Goal: Communication & Community: Answer question/provide support

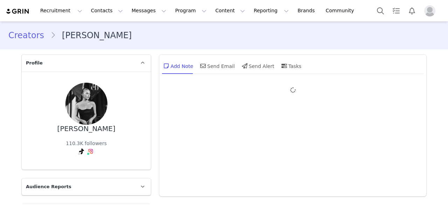
type input "+1 ([GEOGRAPHIC_DATA])"
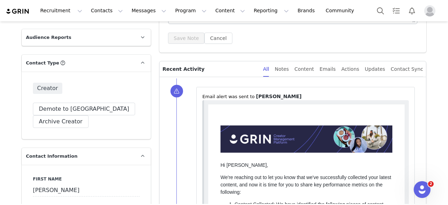
scroll to position [114, 0]
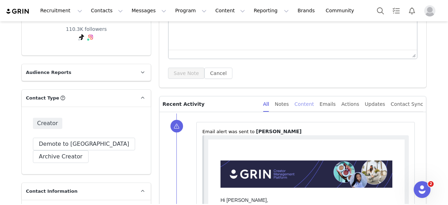
click at [314, 102] on div "Content" at bounding box center [304, 104] width 20 height 16
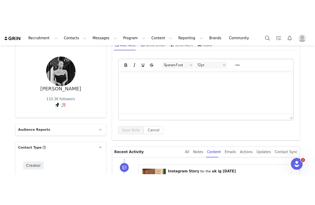
scroll to position [9, 0]
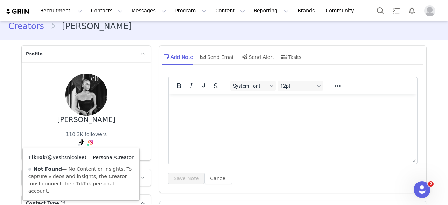
click at [67, 156] on link "@yesitsnicolee" at bounding box center [66, 157] width 37 height 6
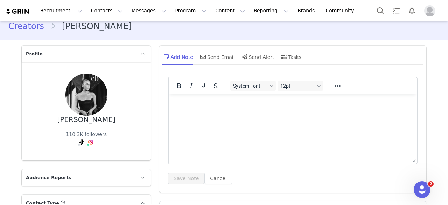
drag, startPoint x: 110, startPoint y: 115, endPoint x: 62, endPoint y: 116, distance: 47.9
click at [62, 116] on div "Nicole Kenway 110.3K followers TikTok ( @yesitsnicolee ) — Personal/Creator Not…" at bounding box center [86, 111] width 107 height 76
copy div "Nicole Kenway"
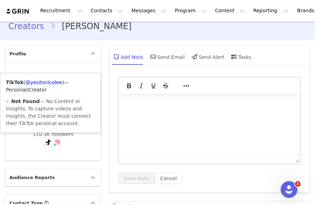
click at [46, 142] on icon at bounding box center [48, 142] width 5 height 6
click at [53, 83] on link "@yesitsnicolee" at bounding box center [44, 82] width 37 height 6
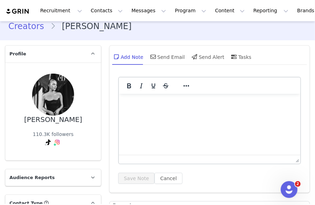
drag, startPoint x: 77, startPoint y: 123, endPoint x: 30, endPoint y: 119, distance: 47.1
click at [30, 119] on div "Nicole Kenway 110.3K followers TikTok ( @yesitsnicolee ) — Personal/Creator Not…" at bounding box center [52, 111] width 73 height 76
copy div "Nicole Kenway"
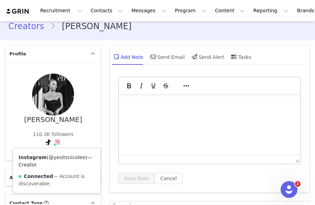
click at [57, 156] on link "@yesitsnicolee" at bounding box center [67, 157] width 37 height 6
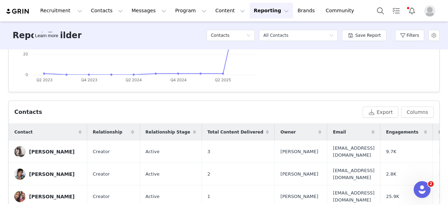
scroll to position [175, 0]
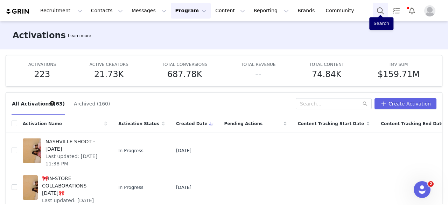
click at [315, 12] on button "Search" at bounding box center [379, 11] width 15 height 16
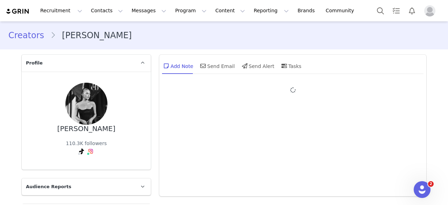
type input "+1 ([GEOGRAPHIC_DATA])"
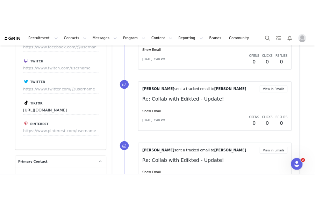
scroll to position [874, 0]
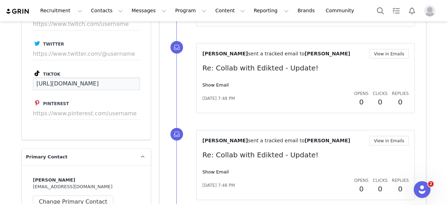
click at [119, 77] on input "https://www.tiktok.com/@yesitsnicolee" at bounding box center [86, 83] width 107 height 13
drag, startPoint x: 132, startPoint y: 75, endPoint x: 5, endPoint y: 85, distance: 127.7
click at [5, 85] on div "Creators Nicole Kenway Profile Nicole Kenway 110.3K followers Audience Reports …" at bounding box center [224, 51] width 448 height 1809
click at [130, 77] on button "Save" at bounding box center [127, 83] width 26 height 13
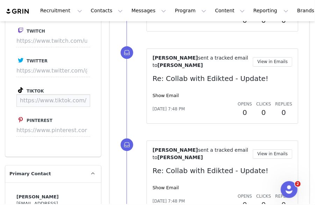
click at [58, 94] on input at bounding box center [53, 100] width 74 height 13
paste input "https://www.tiktok.com/@yesitsnicoleeee?is_from_webapp=1&sender_device=pc"
type input "https://www.tiktok.com/@yesitsnicoleeee"
click at [73, 94] on button "Save" at bounding box center [77, 100] width 26 height 13
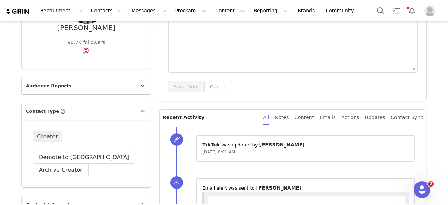
scroll to position [140, 0]
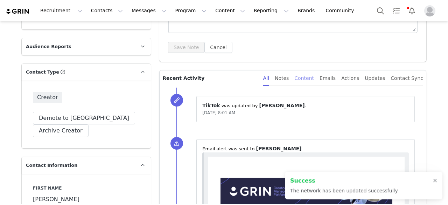
click at [314, 72] on div "Content" at bounding box center [304, 78] width 20 height 16
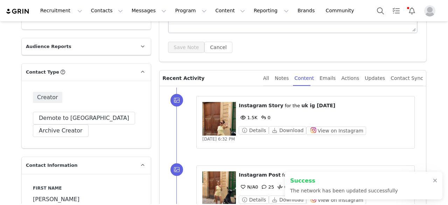
click at [438, 176] on div "Success The network has been updated successfully" at bounding box center [363, 185] width 157 height 28
click at [269, 77] on div "All" at bounding box center [266, 78] width 6 height 16
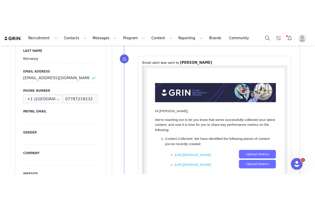
scroll to position [350, 0]
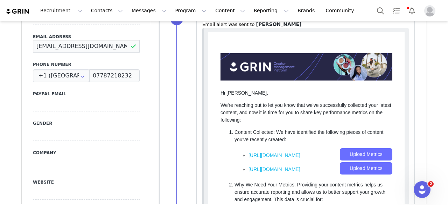
drag, startPoint x: 107, startPoint y: 47, endPoint x: 0, endPoint y: 50, distance: 106.7
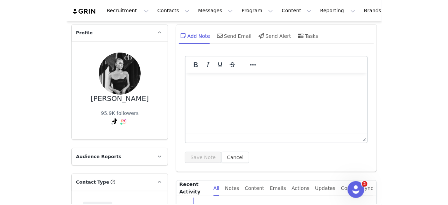
scroll to position [0, 0]
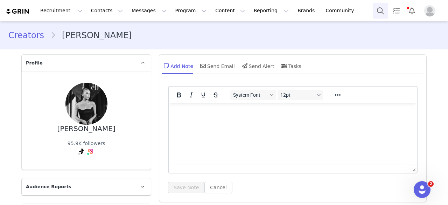
click at [380, 12] on button "Search" at bounding box center [379, 11] width 15 height 16
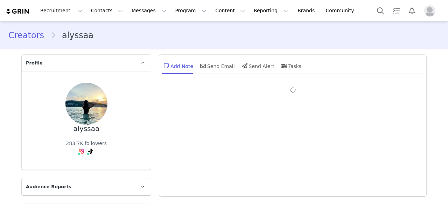
type input "+1 ([GEOGRAPHIC_DATA])"
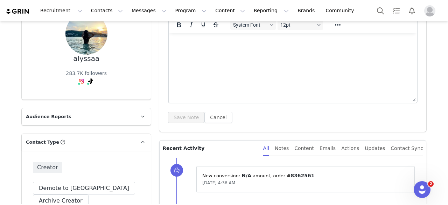
scroll to position [70, 0]
click at [313, 148] on div "Content" at bounding box center [304, 148] width 20 height 16
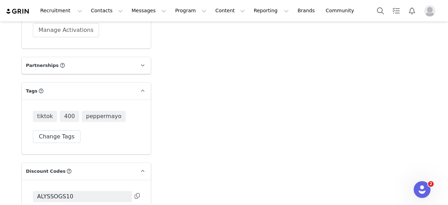
scroll to position [1434, 0]
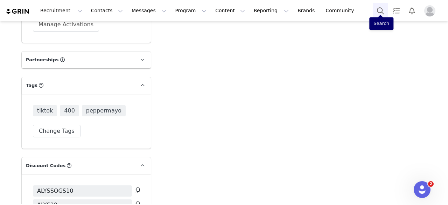
click at [381, 8] on button "Search" at bounding box center [379, 11] width 15 height 16
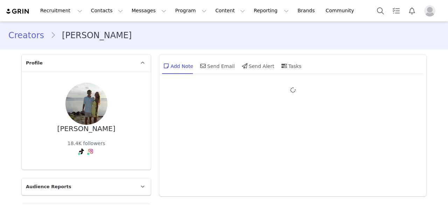
type input "+1 ([GEOGRAPHIC_DATA])"
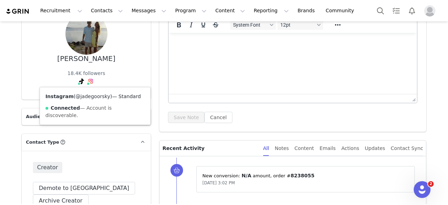
click at [89, 95] on link "@jadegoorsky" at bounding box center [93, 96] width 35 height 6
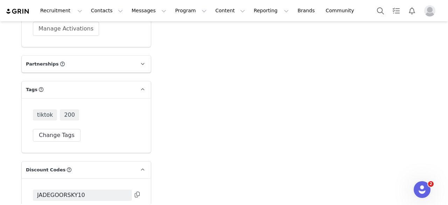
scroll to position [1504, 0]
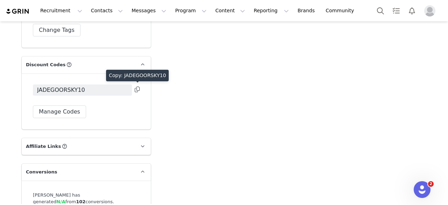
click at [135, 89] on icon at bounding box center [137, 89] width 5 height 6
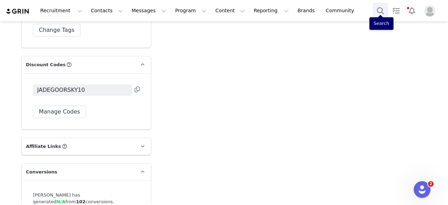
click at [383, 12] on button "Search" at bounding box center [379, 11] width 15 height 16
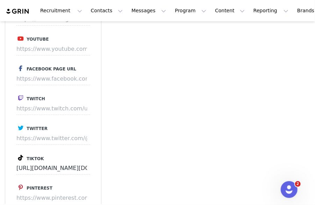
scroll to position [699, 0]
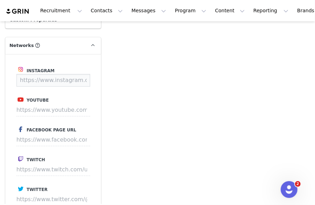
click at [56, 78] on input at bounding box center [53, 80] width 74 height 13
paste input "[PERSON_NAME]"
click at [76, 78] on button "Save" at bounding box center [77, 80] width 26 height 13
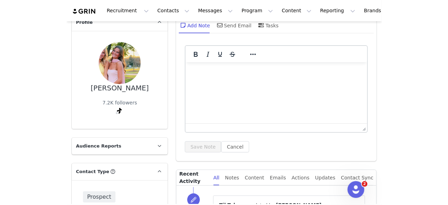
scroll to position [0, 0]
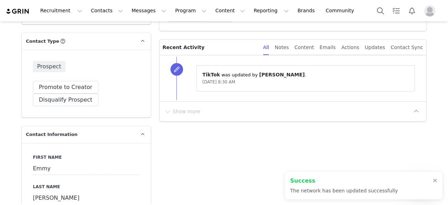
type input "[URL][DOMAIN_NAME][PERSON_NAME]"
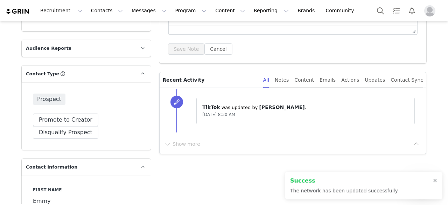
scroll to position [42, 0]
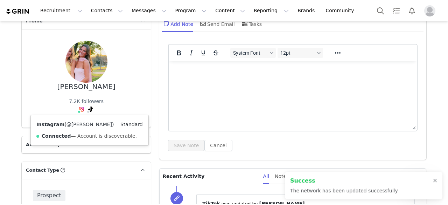
click at [68, 123] on link "@[PERSON_NAME]" at bounding box center [88, 124] width 45 height 6
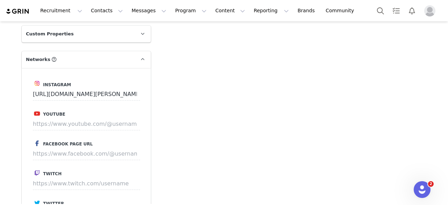
scroll to position [706, 0]
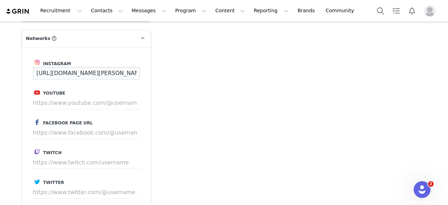
drag, startPoint x: 125, startPoint y: 74, endPoint x: 0, endPoint y: 58, distance: 126.2
click at [0, 58] on div "Prospects [PERSON_NAME] Profile [PERSON_NAME] 7.3K followers Instagram ( @[PERS…" at bounding box center [224, 64] width 448 height 1498
click at [131, 73] on button "Save" at bounding box center [127, 73] width 26 height 13
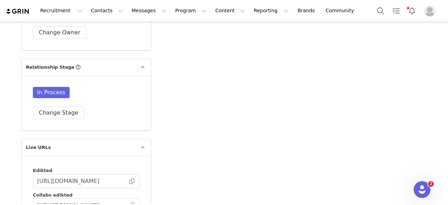
scroll to position [1301, 0]
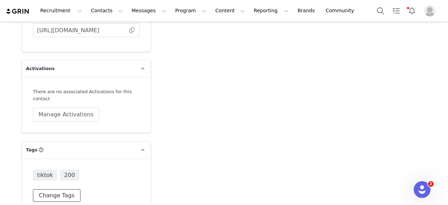
click at [58, 189] on button "Change Tags" at bounding box center [57, 195] width 48 height 13
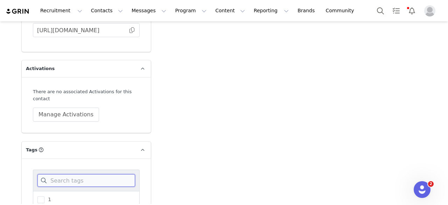
click at [67, 174] on input at bounding box center [86, 180] width 98 height 13
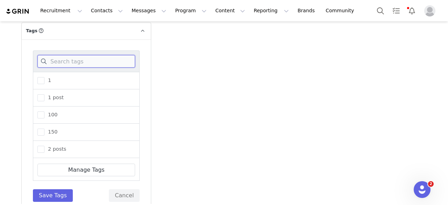
type input "y"
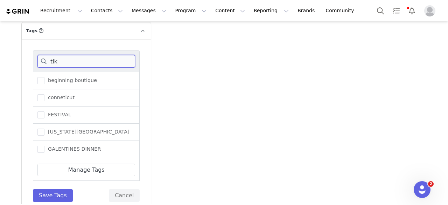
scroll to position [1418, 0]
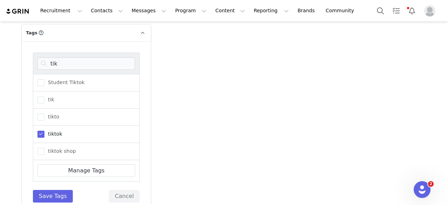
click at [38, 130] on span at bounding box center [40, 133] width 7 height 7
click at [44, 130] on input "tiktok" at bounding box center [44, 130] width 0 height 0
drag, startPoint x: 63, startPoint y: 50, endPoint x: 32, endPoint y: 49, distance: 31.1
click at [33, 52] on div "tik" at bounding box center [86, 62] width 107 height 21
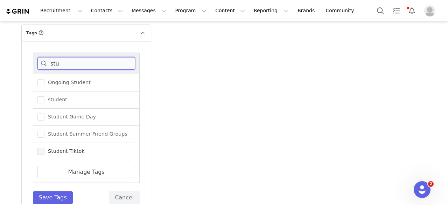
type input "stu"
click at [38, 148] on span at bounding box center [40, 151] width 7 height 7
click at [44, 148] on input "Student Tiktok" at bounding box center [44, 148] width 0 height 0
click at [49, 191] on button "Save Tags" at bounding box center [53, 197] width 40 height 13
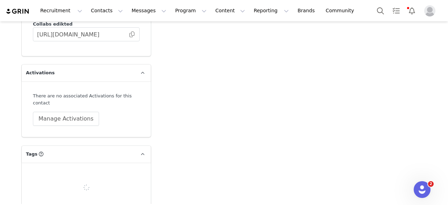
scroll to position [1301, 0]
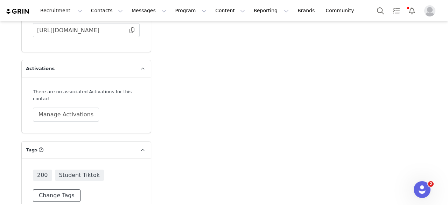
click at [59, 189] on button "Change Tags" at bounding box center [57, 195] width 48 height 13
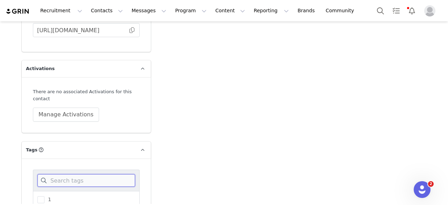
click at [68, 174] on input at bounding box center [86, 180] width 98 height 13
type input "aub"
click at [44, 196] on span "Auburn" at bounding box center [55, 199] width 22 height 7
click at [44, 196] on input "Auburn" at bounding box center [44, 196] width 0 height 0
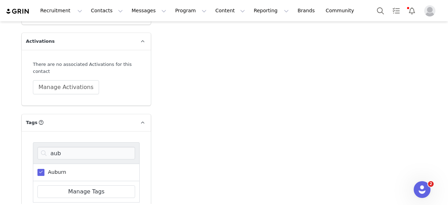
scroll to position [1350, 0]
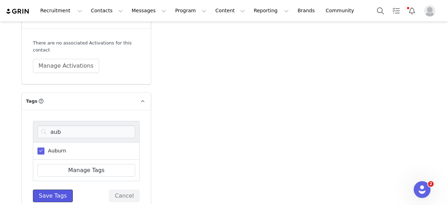
click at [45, 189] on button "Save Tags" at bounding box center [53, 195] width 40 height 13
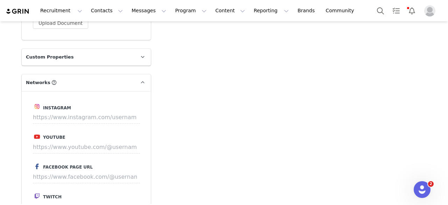
scroll to position [734, 0]
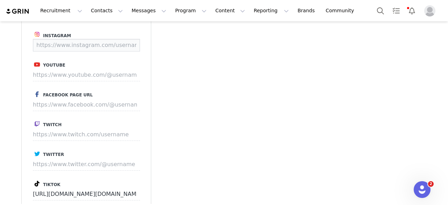
click at [71, 42] on input at bounding box center [86, 45] width 107 height 13
paste input "https://www.instagram.com/emmylayne.myers?utm_source=ig_web_button_share_sheet&…"
type input "https://www.instagram.com/emmylayne.myers"
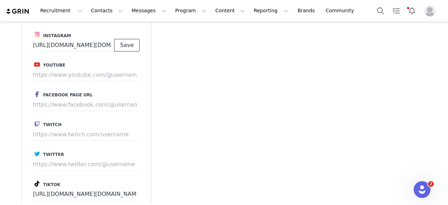
click at [124, 44] on button "Save" at bounding box center [127, 45] width 26 height 13
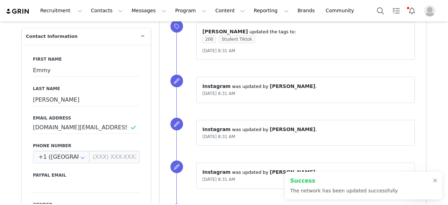
scroll to position [280, 0]
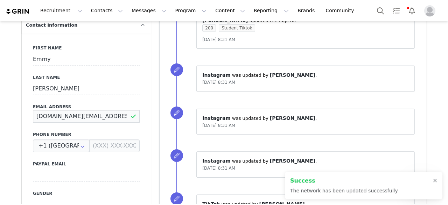
drag, startPoint x: 121, startPoint y: 112, endPoint x: 0, endPoint y: 109, distance: 121.1
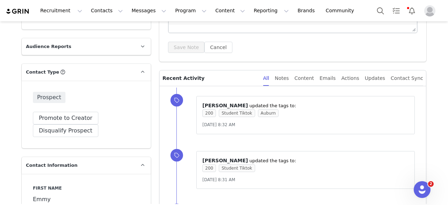
scroll to position [35, 0]
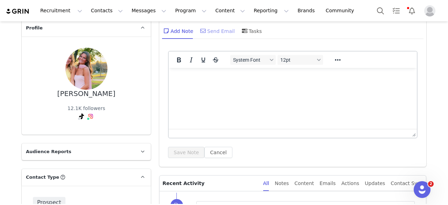
click at [209, 31] on div "Send Email" at bounding box center [217, 30] width 36 height 17
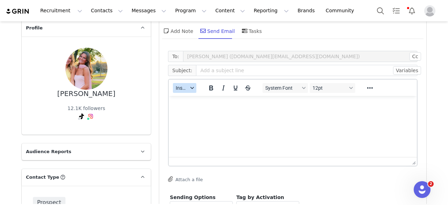
scroll to position [0, 0]
click at [182, 87] on span "Insert" at bounding box center [182, 88] width 12 height 6
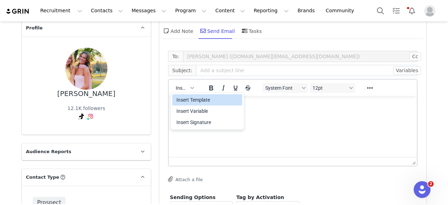
click at [182, 97] on div "Insert Template" at bounding box center [207, 99] width 63 height 8
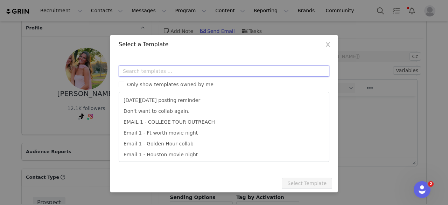
click at [173, 70] on input "text" at bounding box center [224, 70] width 211 height 11
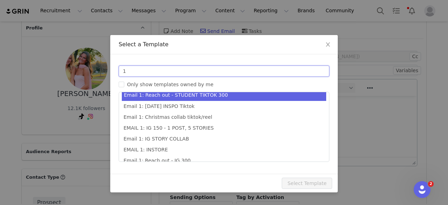
type input "1"
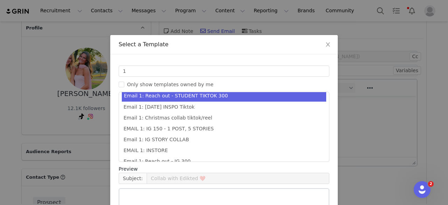
drag, startPoint x: 201, startPoint y: 95, endPoint x: 209, endPoint y: 97, distance: 8.7
click at [201, 94] on li "Email 1: Reach out - STUDENT TIKTOK 300" at bounding box center [224, 96] width 204 height 12
type input "Collab with Edikted"
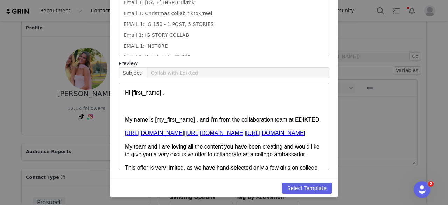
scroll to position [106, 0]
click at [294, 186] on button "Select Template" at bounding box center [307, 187] width 50 height 11
type input "Collab with Edikted"
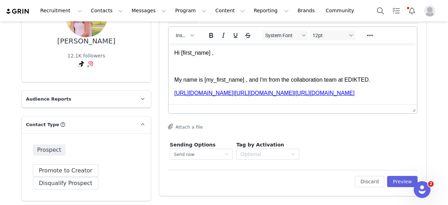
scroll to position [140, 0]
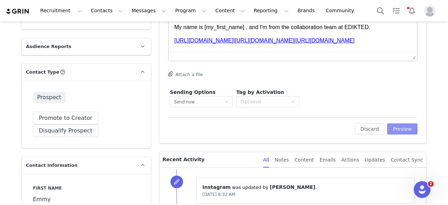
click at [315, 123] on button "Preview" at bounding box center [402, 128] width 30 height 11
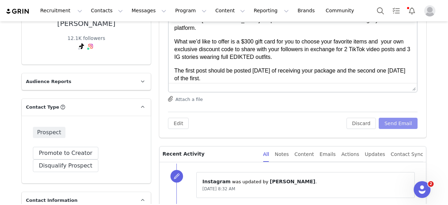
scroll to position [105, 0]
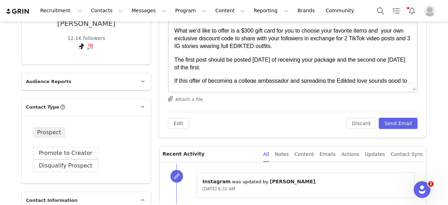
click at [247, 31] on p "What we’d like to offer is a $300 gift card for you to choose your favorite ite…" at bounding box center [292, 38] width 237 height 23
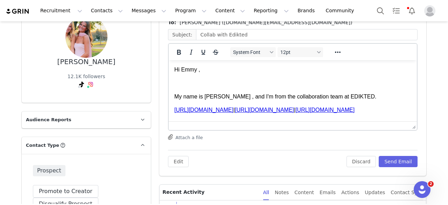
scroll to position [35, 0]
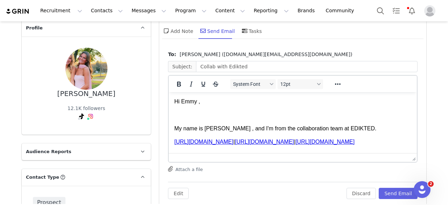
click at [208, 112] on p "Rich Text Area. Press ALT-0 for help." at bounding box center [292, 115] width 237 height 8
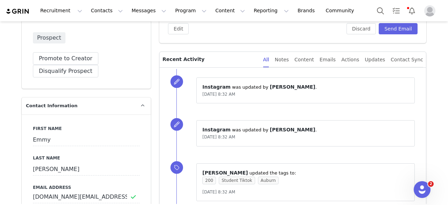
scroll to position [245, 0]
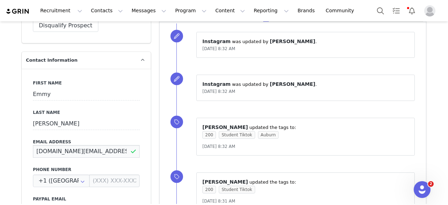
click at [113, 154] on input "emmylayne.m.business@gmail.com" at bounding box center [86, 151] width 107 height 13
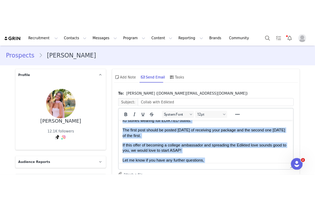
scroll to position [0, 0]
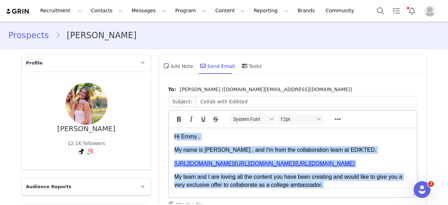
drag, startPoint x: 198, startPoint y: 173, endPoint x: 170, endPoint y: 113, distance: 67.1
copy body "Hi Emmy , My name is Eva , and I'm from the collaboration team at EDIKTED. http…"
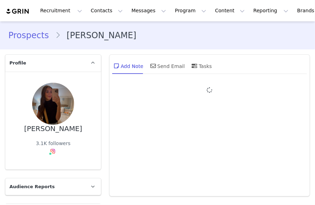
type input "+1 ([GEOGRAPHIC_DATA])"
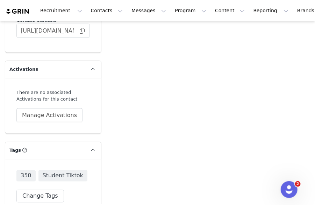
scroll to position [1315, 0]
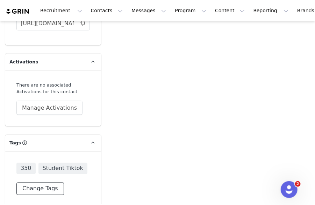
click at [42, 182] on button "Change Tags" at bounding box center [40, 188] width 48 height 13
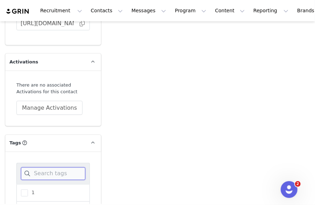
click at [49, 168] on input at bounding box center [53, 173] width 64 height 13
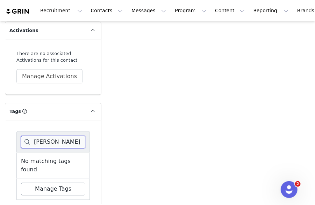
scroll to position [1363, 0]
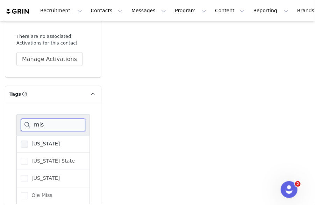
type input "mis"
click at [28, 141] on span "[US_STATE]" at bounding box center [44, 144] width 32 height 7
click at [28, 141] on input "[US_STATE]" at bounding box center [28, 141] width 0 height 0
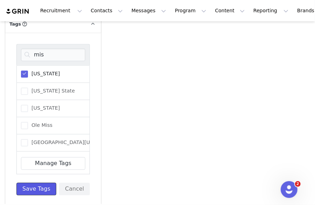
click at [41, 183] on button "Save Tags" at bounding box center [36, 189] width 40 height 13
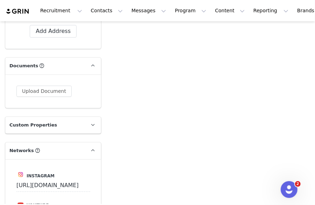
scroll to position [699, 0]
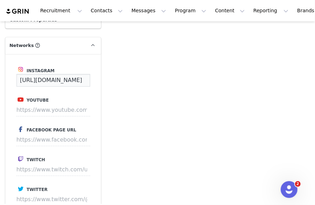
click at [83, 77] on input "[URL][DOMAIN_NAME]" at bounding box center [53, 80] width 74 height 13
click at [83, 79] on input "[URL][DOMAIN_NAME]" at bounding box center [53, 80] width 74 height 13
click at [88, 93] on div "Instagram [URL][DOMAIN_NAME] Youtube Facebook Page URL Twitch Twitter Tiktok Pi…" at bounding box center [53, 169] width 96 height 231
click at [69, 76] on input "[URL][DOMAIN_NAME]" at bounding box center [53, 80] width 74 height 13
click at [69, 78] on input "[URL][DOMAIN_NAME]" at bounding box center [53, 80] width 74 height 13
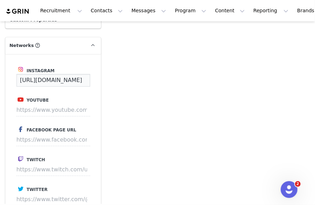
click at [69, 78] on input "[URL][DOMAIN_NAME]" at bounding box center [53, 80] width 74 height 13
click at [83, 98] on label "Youtube" at bounding box center [52, 99] width 73 height 8
click at [80, 80] on input "[URL][DOMAIN_NAME]" at bounding box center [53, 80] width 74 height 13
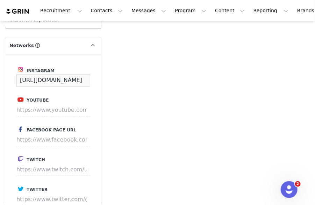
click at [80, 80] on input "[URL][DOMAIN_NAME]" at bounding box center [53, 80] width 74 height 13
click at [85, 101] on label "Youtube" at bounding box center [52, 99] width 73 height 8
click at [84, 83] on input "[URL][DOMAIN_NAME]" at bounding box center [53, 80] width 74 height 13
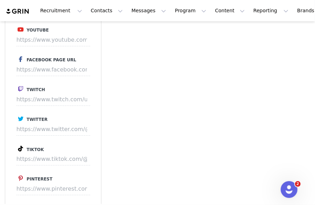
scroll to position [874, 0]
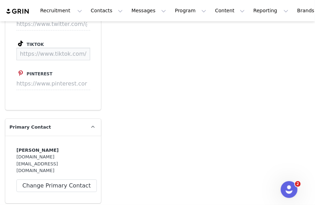
click at [49, 50] on input at bounding box center [53, 54] width 74 height 13
paste input "[URL][DOMAIN_NAME]"
type input "[URL][DOMAIN_NAME]"
click at [77, 56] on button "Save" at bounding box center [77, 54] width 26 height 13
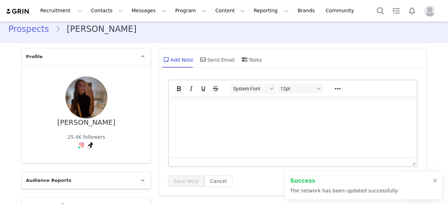
scroll to position [0, 0]
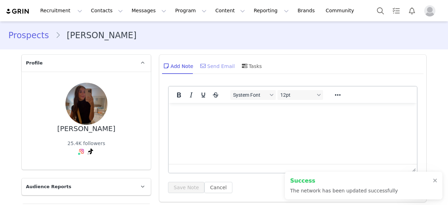
click at [210, 65] on div "Send Email" at bounding box center [217, 65] width 36 height 17
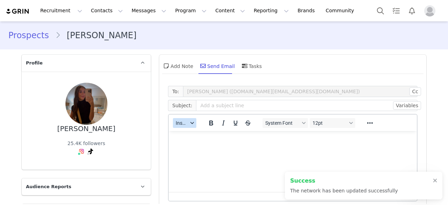
click at [183, 122] on span "Insert" at bounding box center [182, 123] width 12 height 6
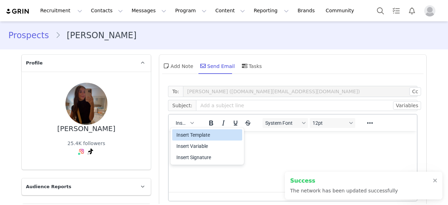
click at [187, 134] on div "Insert Template" at bounding box center [207, 134] width 63 height 8
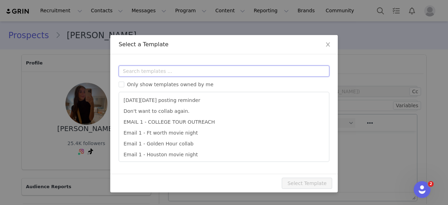
click at [187, 69] on input "text" at bounding box center [224, 70] width 211 height 11
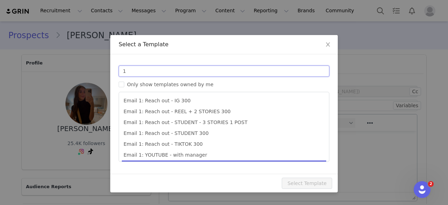
scroll to position [148, 0]
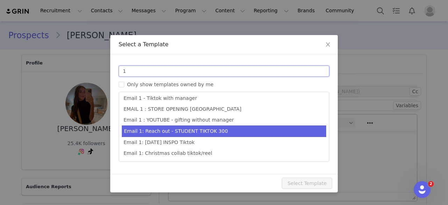
type input "1"
click at [195, 130] on li "Email 1: Reach out - STUDENT TIKTOK 300" at bounding box center [224, 131] width 204 height 12
type input "Collab with Edikted"
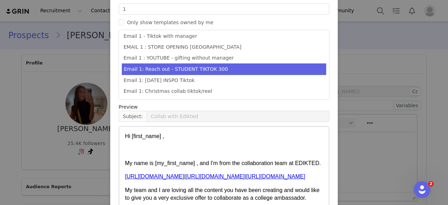
scroll to position [106, 0]
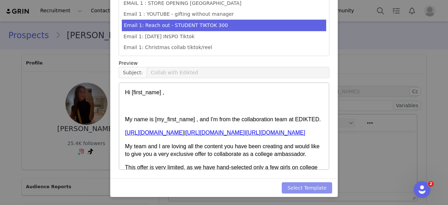
click at [311, 184] on button "Select Template" at bounding box center [307, 187] width 50 height 11
type input "Collab with Edikted"
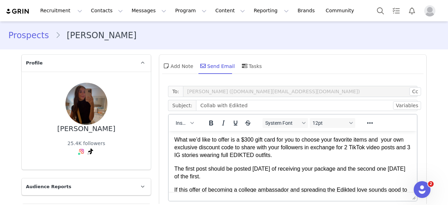
scroll to position [70, 0]
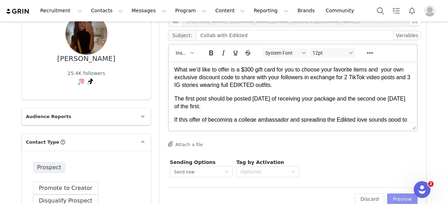
click at [315, 196] on button "Preview" at bounding box center [402, 198] width 30 height 11
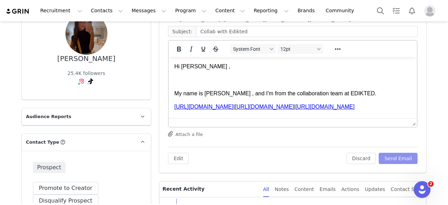
scroll to position [0, 0]
click at [199, 82] on p "Rich Text Area. Press ALT-0 for help." at bounding box center [292, 80] width 237 height 8
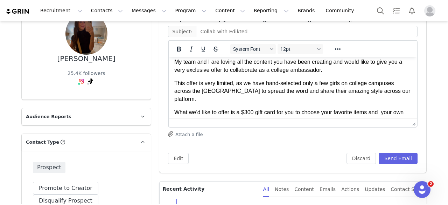
scroll to position [70, 0]
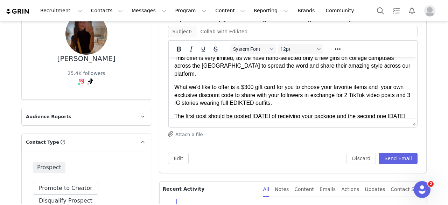
click at [249, 89] on p "What we’d like to offer is a $300 gift card for you to choose your favorite ite…" at bounding box center [292, 94] width 237 height 23
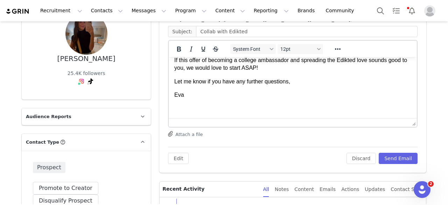
scroll to position [0, 0]
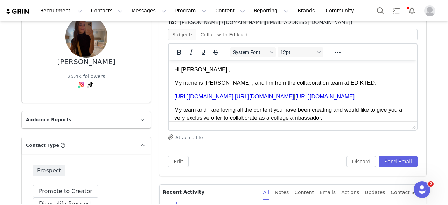
drag, startPoint x: 208, startPoint y: 100, endPoint x: 343, endPoint y: 86, distance: 135.1
click at [177, 60] on html "Hi [PERSON_NAME] , My name is [PERSON_NAME] , and I'm from the collaboration te…" at bounding box center [293, 164] width 248 height 208
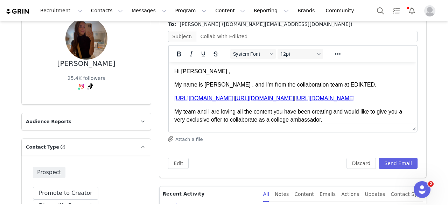
click at [276, 101] on link "[URL][DOMAIN_NAME]" at bounding box center [264, 98] width 59 height 6
click at [277, 102] on p "[URL][DOMAIN_NAME] | [URL][DOMAIN_NAME] | [URL][DOMAIN_NAME]" at bounding box center [292, 98] width 237 height 8
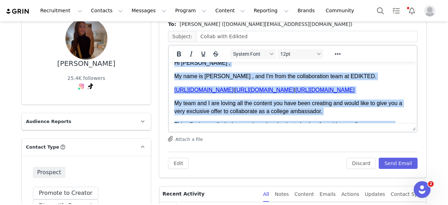
scroll to position [0, 0]
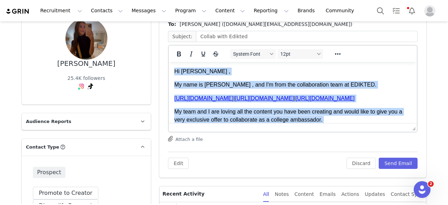
drag, startPoint x: 197, startPoint y: 105, endPoint x: 316, endPoint y: 95, distance: 120.0
click at [169, 62] on html "Hi [PERSON_NAME] , My name is [PERSON_NAME] , and I'm from the collaboration te…" at bounding box center [293, 166] width 248 height 208
copy body "Lo Ipsum , Do sita co Adi , eli S'd eius tem incididuntutl etdo ma ALIQUAE. adm…"
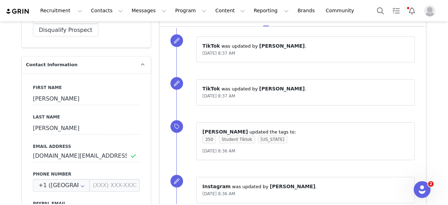
scroll to position [275, 0]
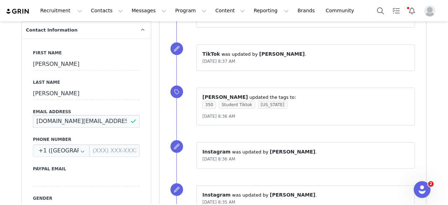
click at [104, 121] on input "[DOMAIN_NAME][EMAIL_ADDRESS][DOMAIN_NAME]" at bounding box center [86, 121] width 107 height 13
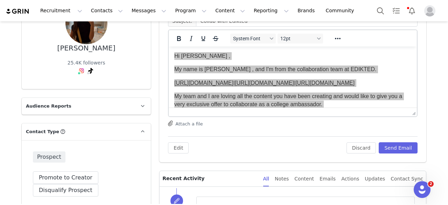
scroll to position [30, 0]
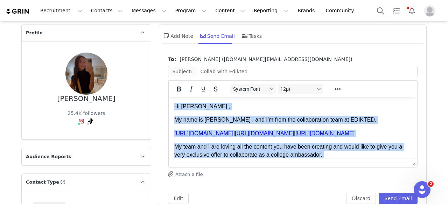
click at [254, 113] on body "Hi [PERSON_NAME] , My name is [PERSON_NAME] , and I'm from the collaboration te…" at bounding box center [292, 200] width 237 height 197
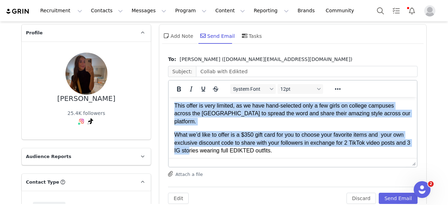
scroll to position [147, 0]
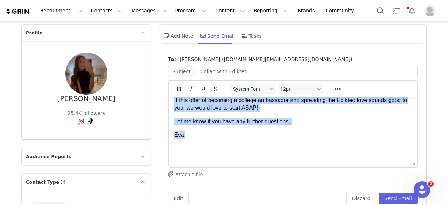
drag, startPoint x: 175, startPoint y: 104, endPoint x: 196, endPoint y: 180, distance: 79.4
click at [196, 158] on html "Hi [PERSON_NAME] , My name is [PERSON_NAME] , and I'm from the collaboration te…" at bounding box center [293, 54] width 248 height 208
copy body "Lo Ipsum , Do sita co Adi , eli S'd eius tem incididuntutl etdo ma ALIQUAE. adm…"
